Goal: Task Accomplishment & Management: Manage account settings

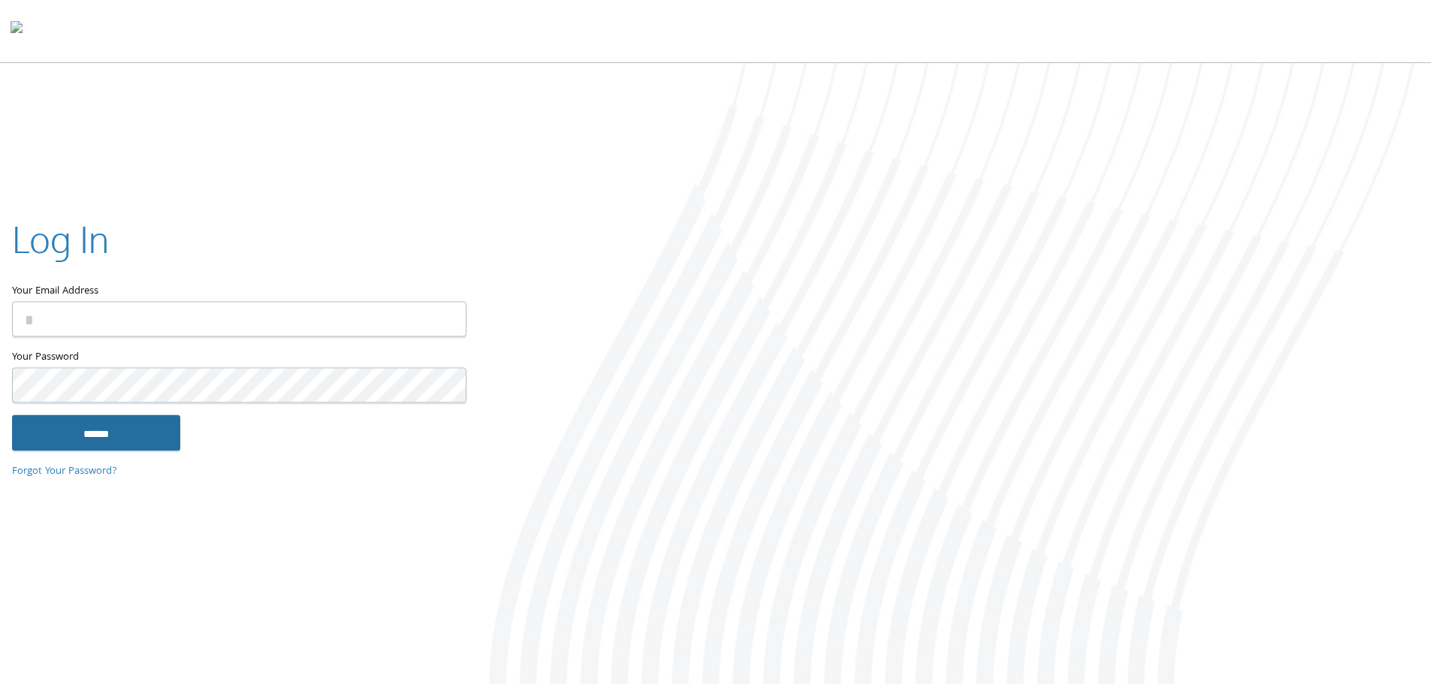
type input "**********"
click at [155, 433] on input "******" at bounding box center [96, 433] width 168 height 36
type input "**********"
click at [92, 443] on input "******" at bounding box center [96, 433] width 168 height 36
